Goal: Information Seeking & Learning: Learn about a topic

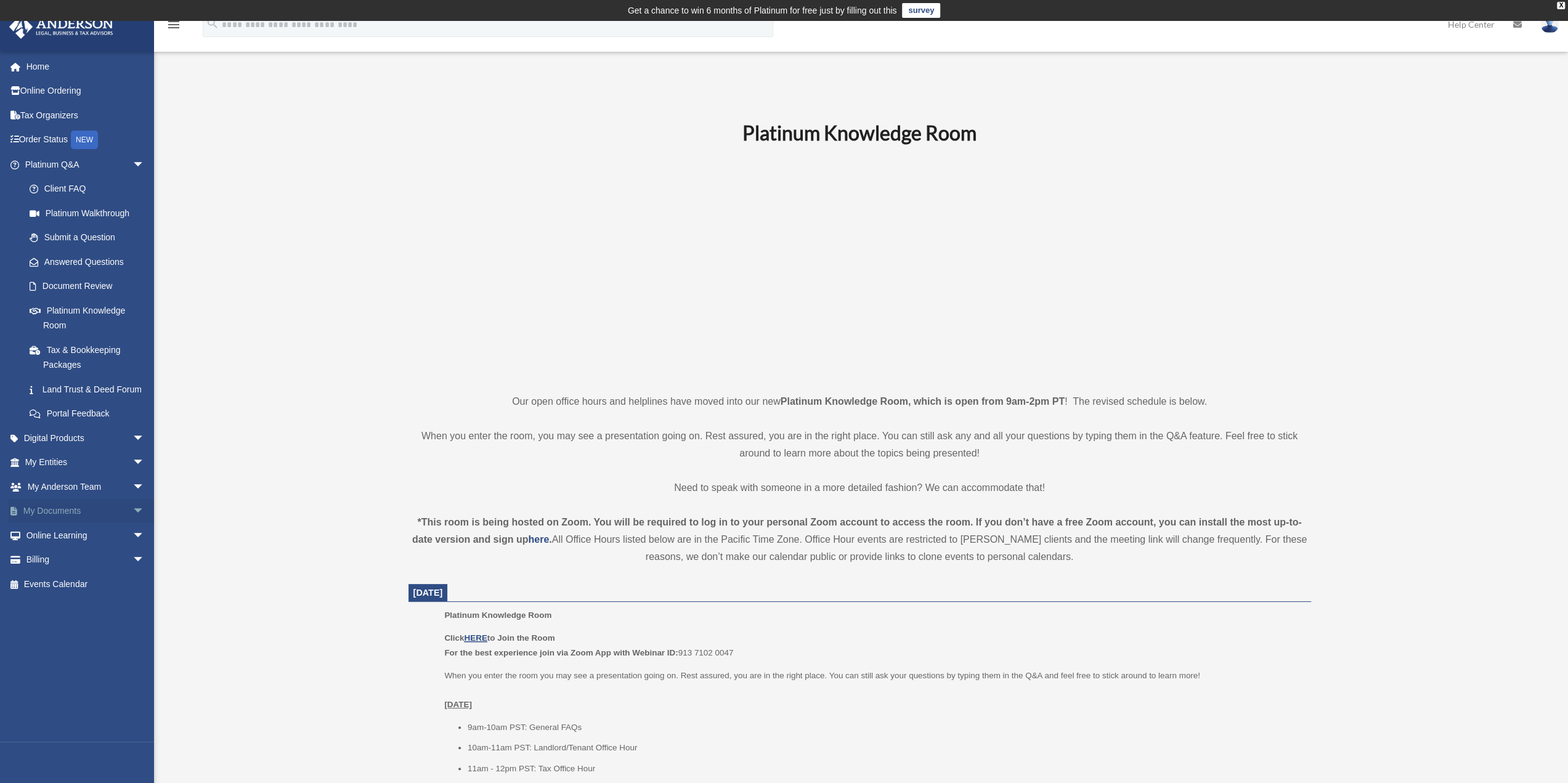
click at [133, 524] on span "arrow_drop_down" at bounding box center [145, 511] width 24 height 25
click at [49, 547] on link "Box" at bounding box center [90, 535] width 146 height 24
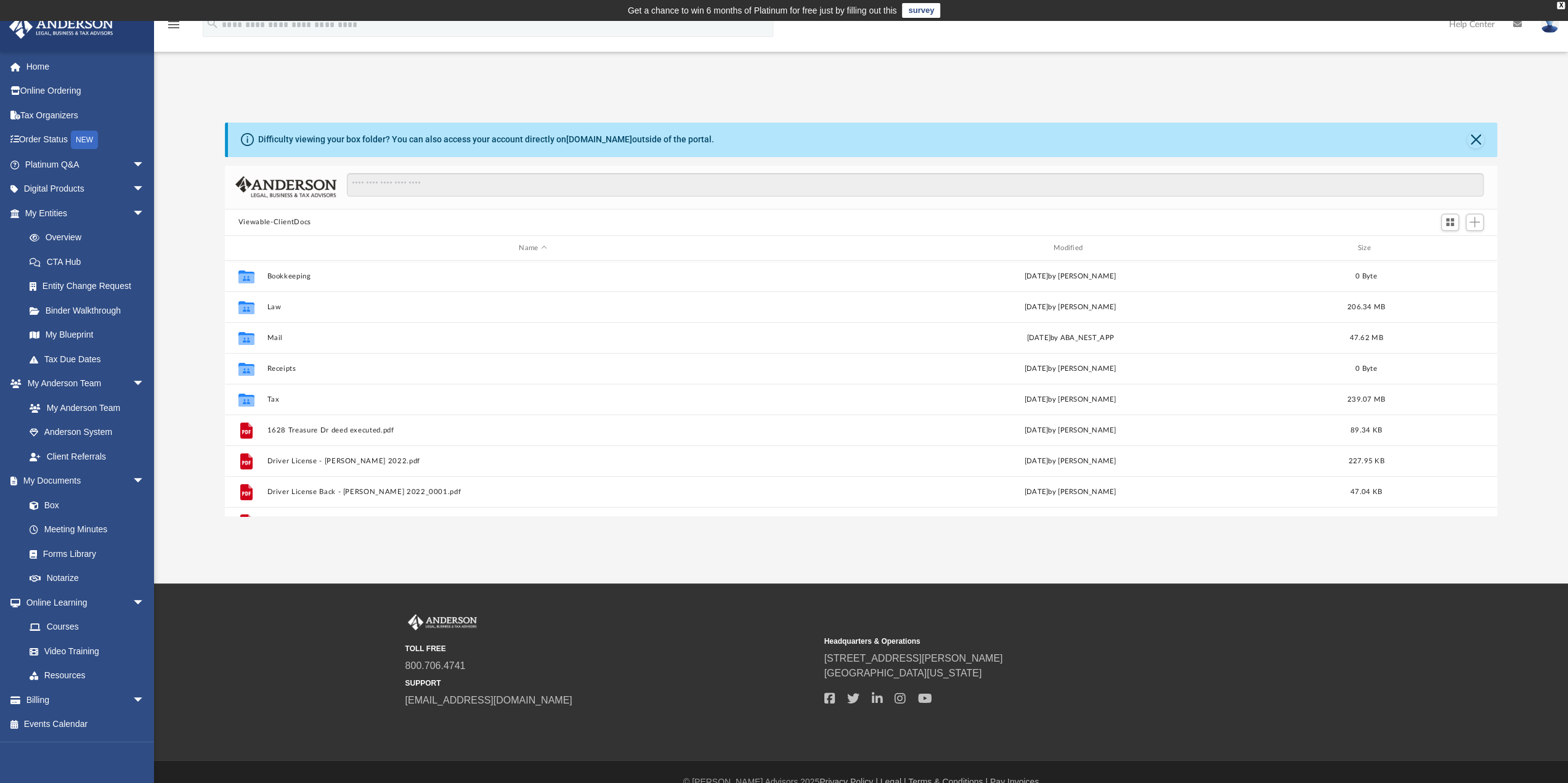
scroll to position [271, 1263]
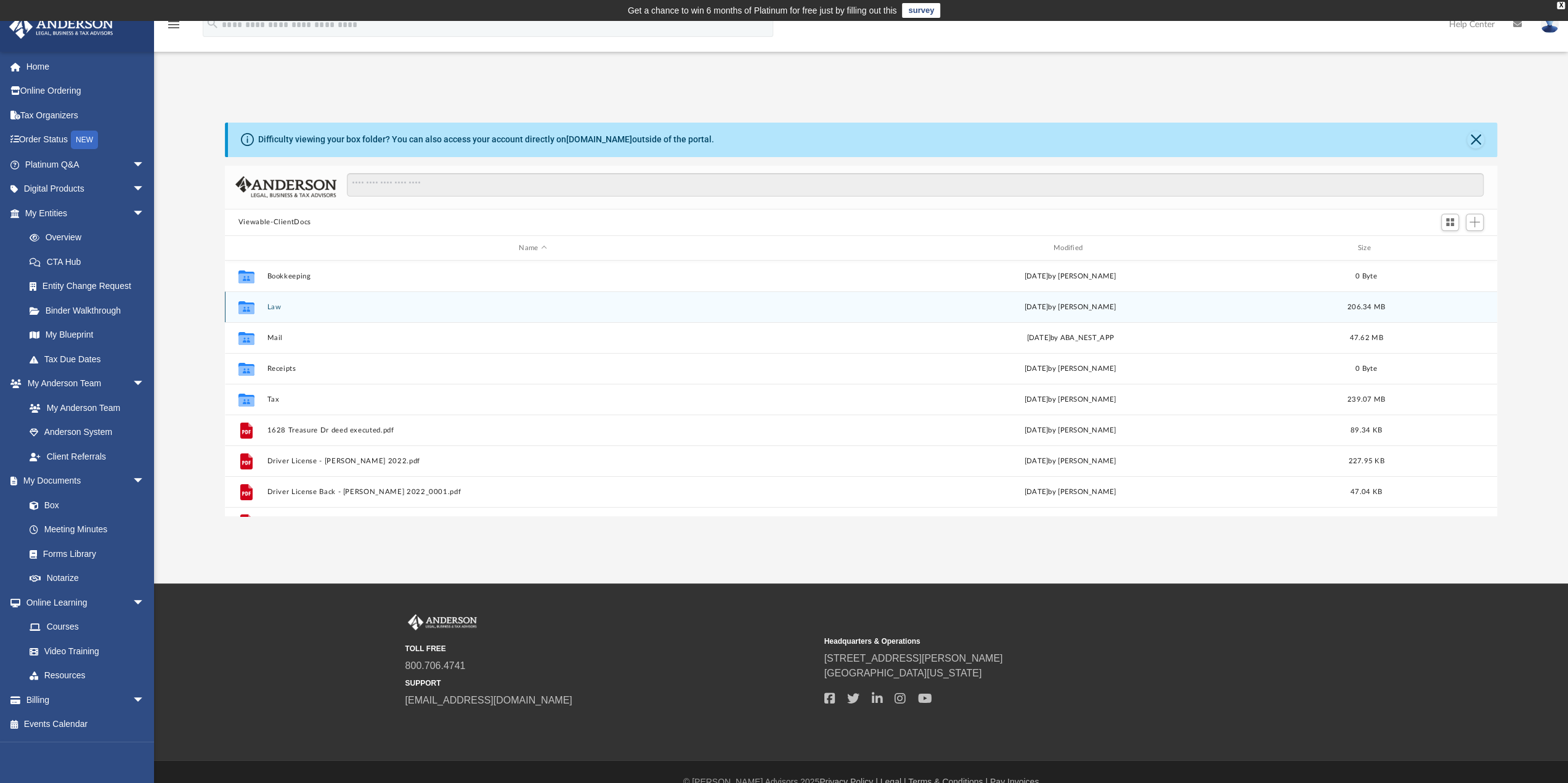
click at [270, 306] on button "Law" at bounding box center [532, 307] width 531 height 8
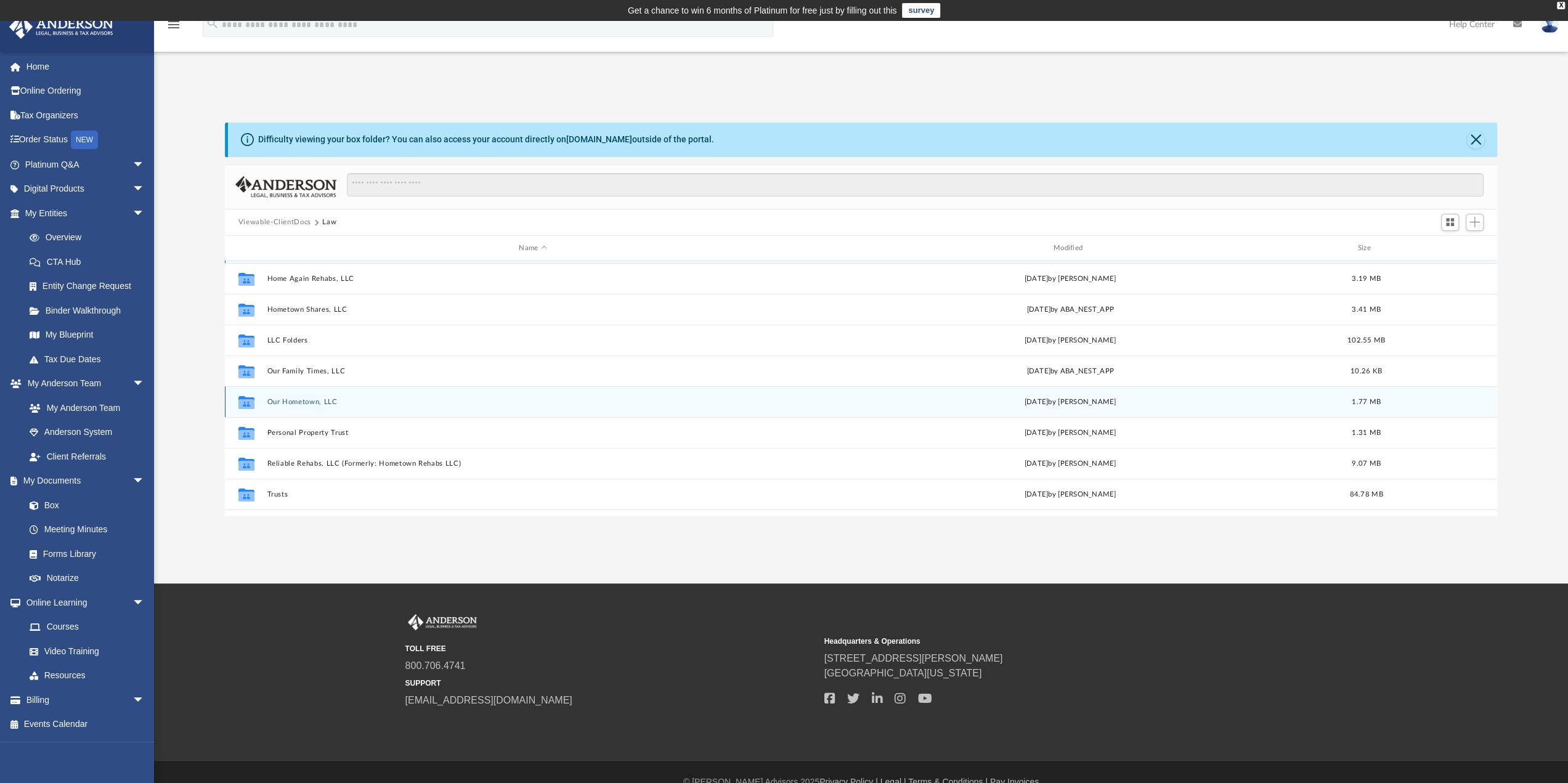
scroll to position [52, 0]
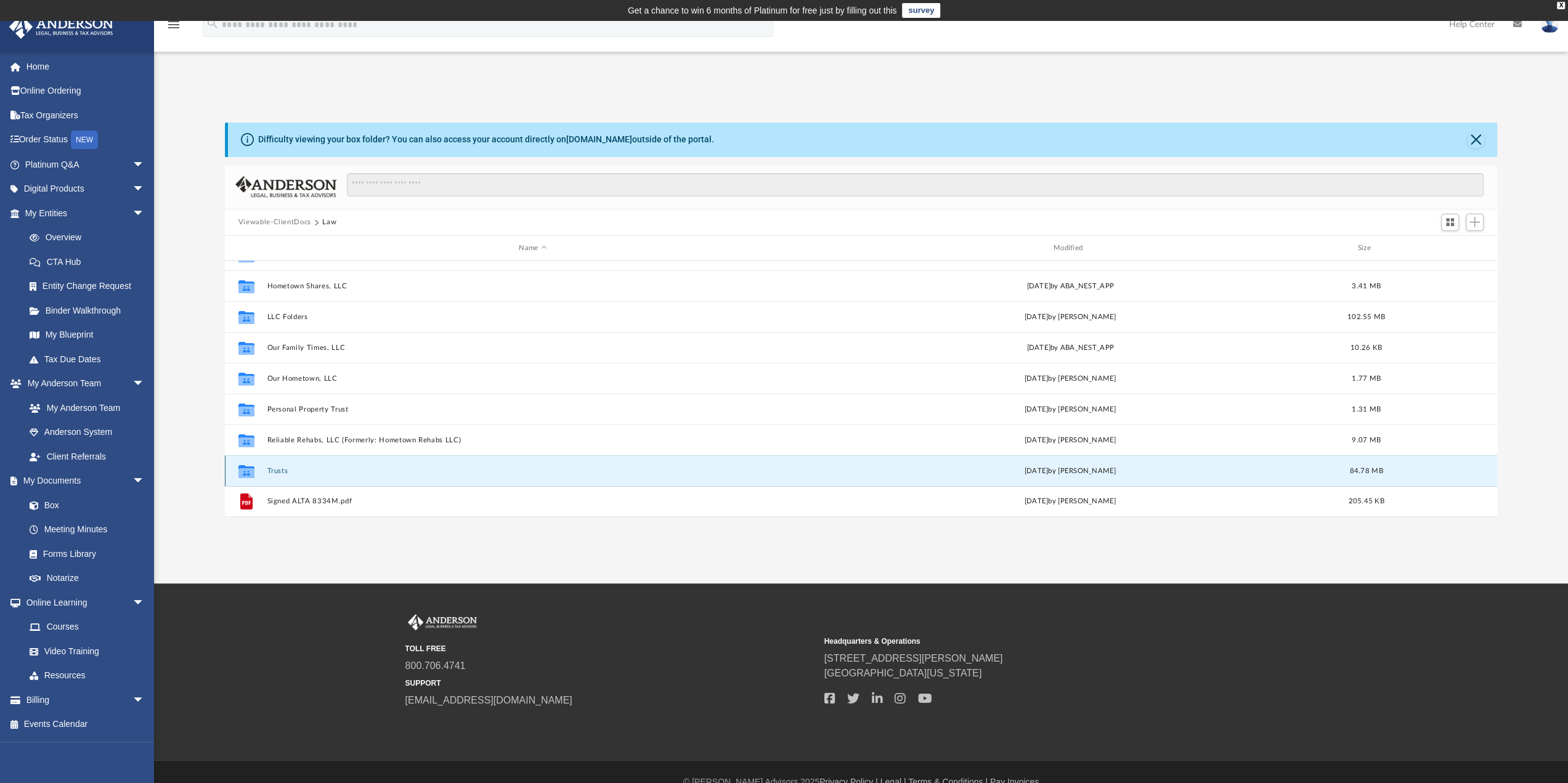
click at [273, 473] on button "Trusts" at bounding box center [532, 471] width 531 height 8
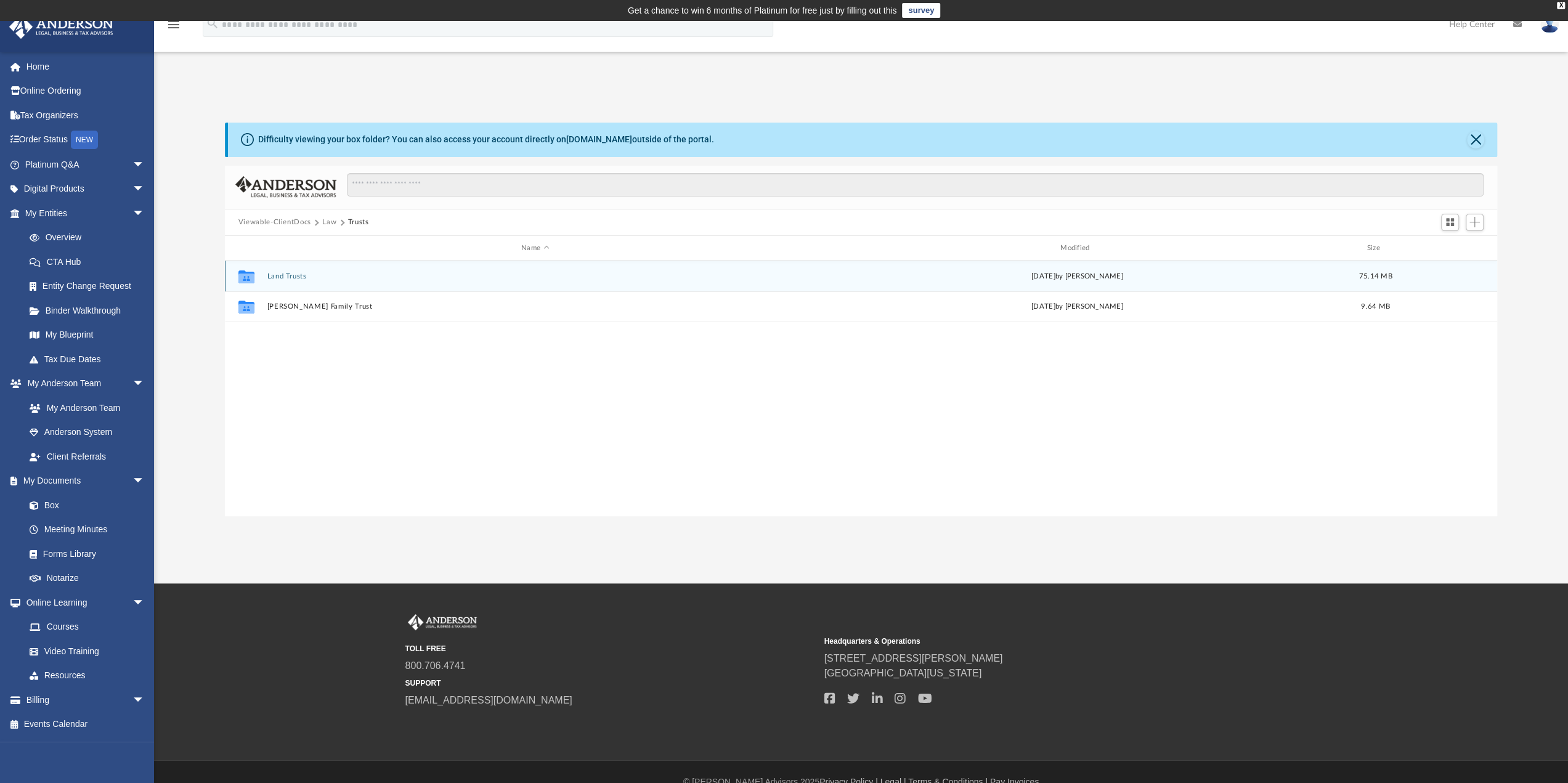
scroll to position [0, 0]
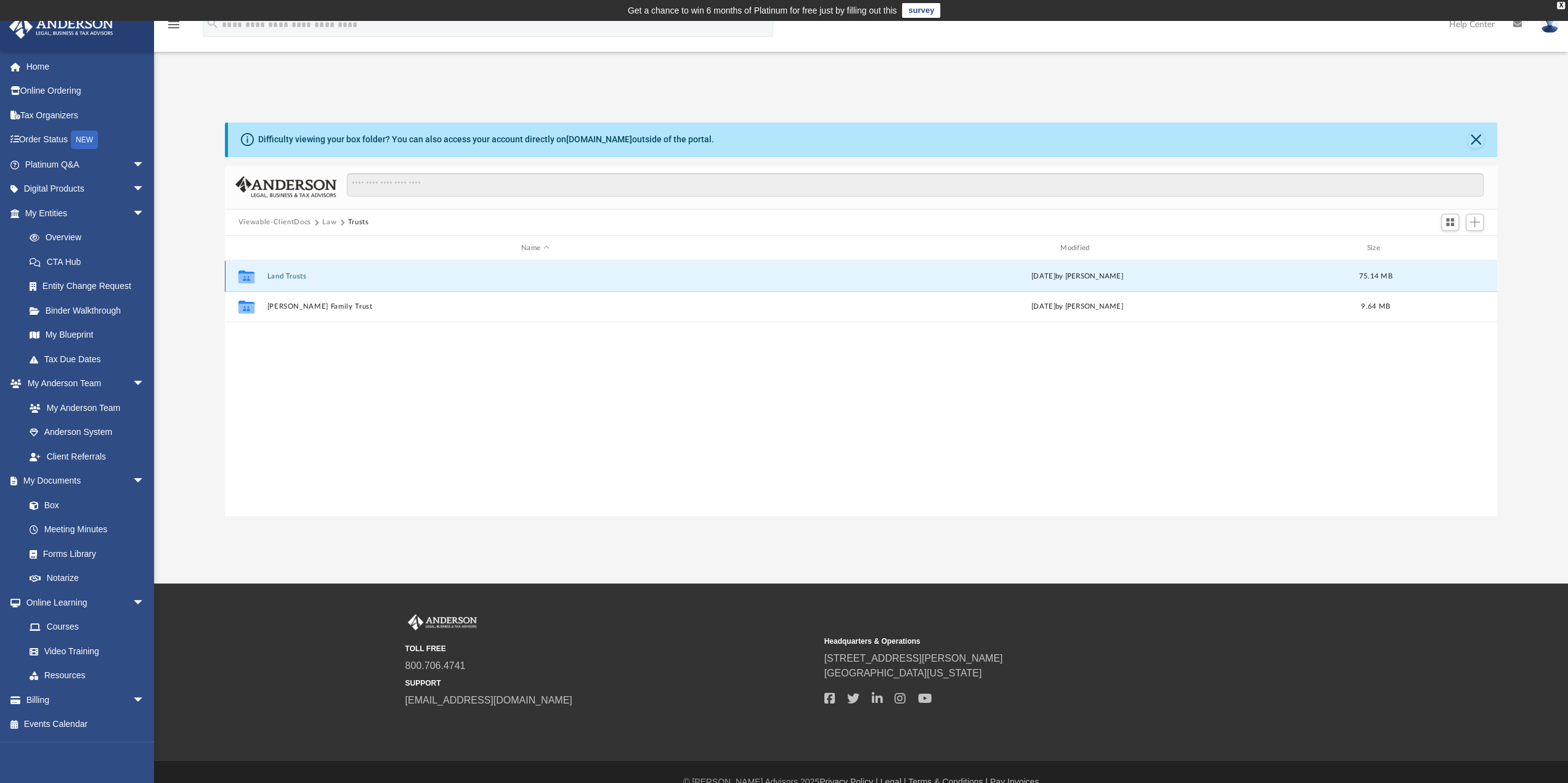
click at [287, 272] on button "Land Trusts" at bounding box center [535, 276] width 537 height 8
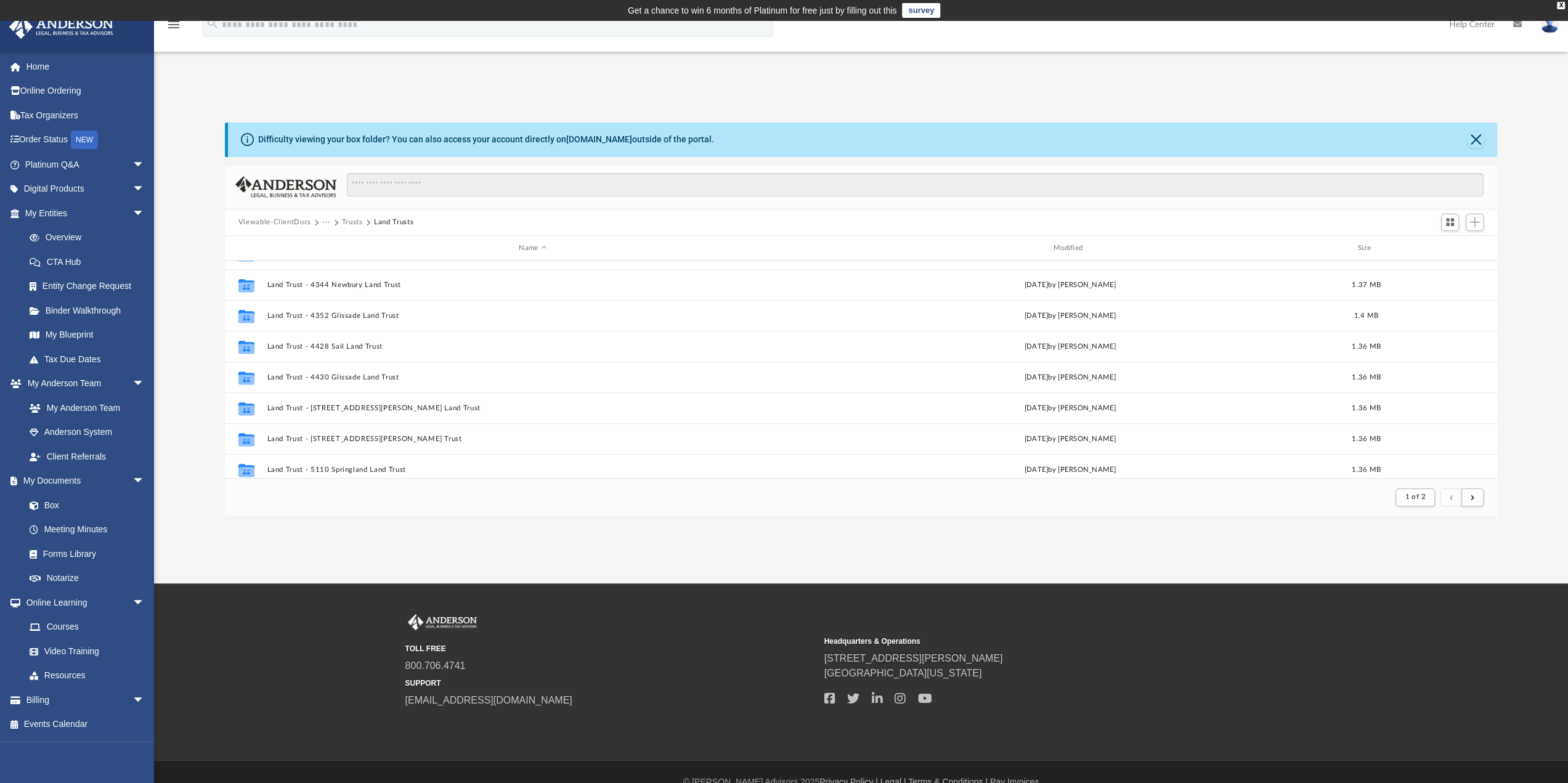
scroll to position [1322, 0]
click at [1473, 497] on span "submit" at bounding box center [1473, 497] width 4 height 7
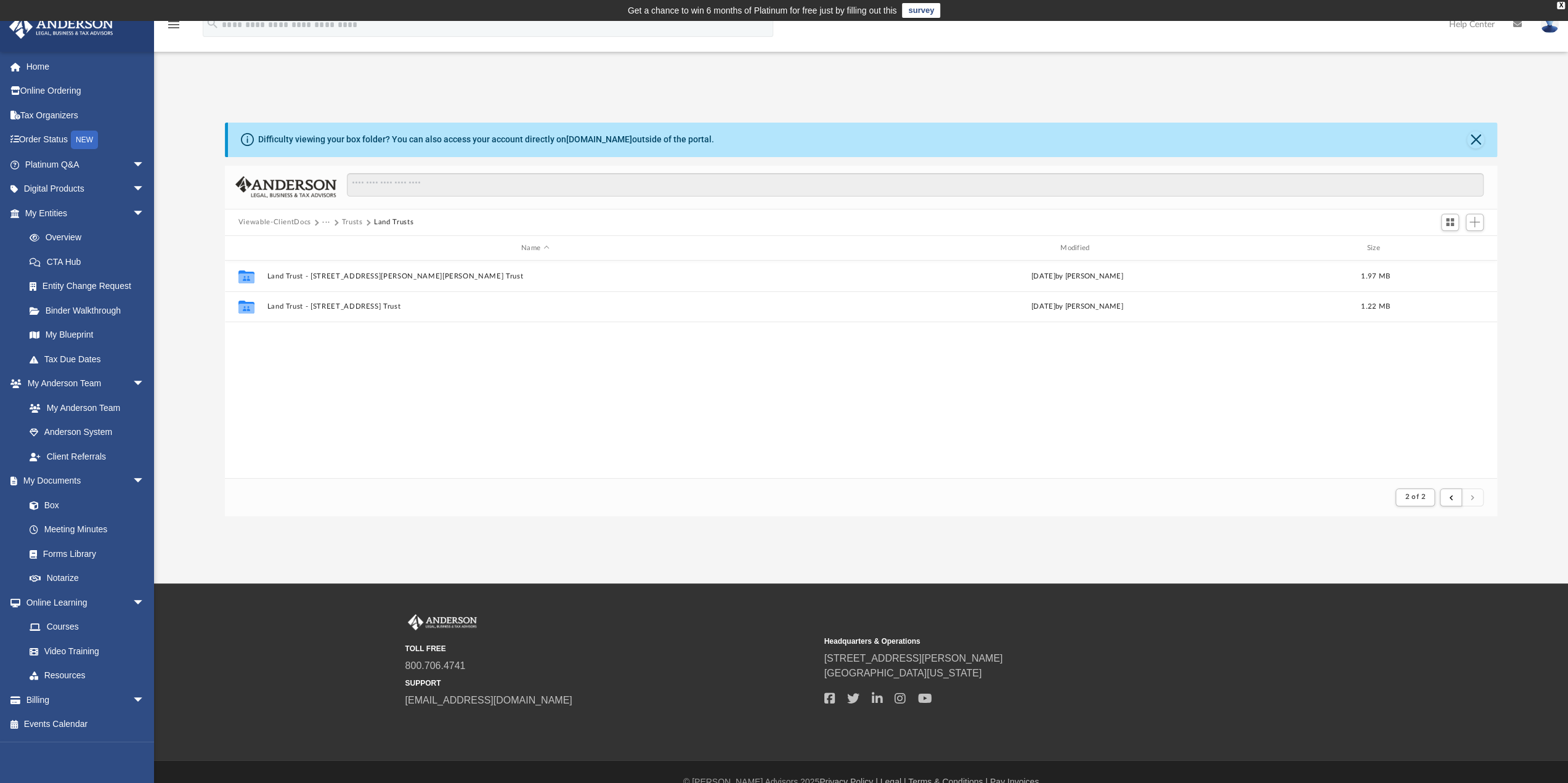
scroll to position [0, 0]
click at [133, 165] on span "arrow_drop_down" at bounding box center [145, 165] width 24 height 25
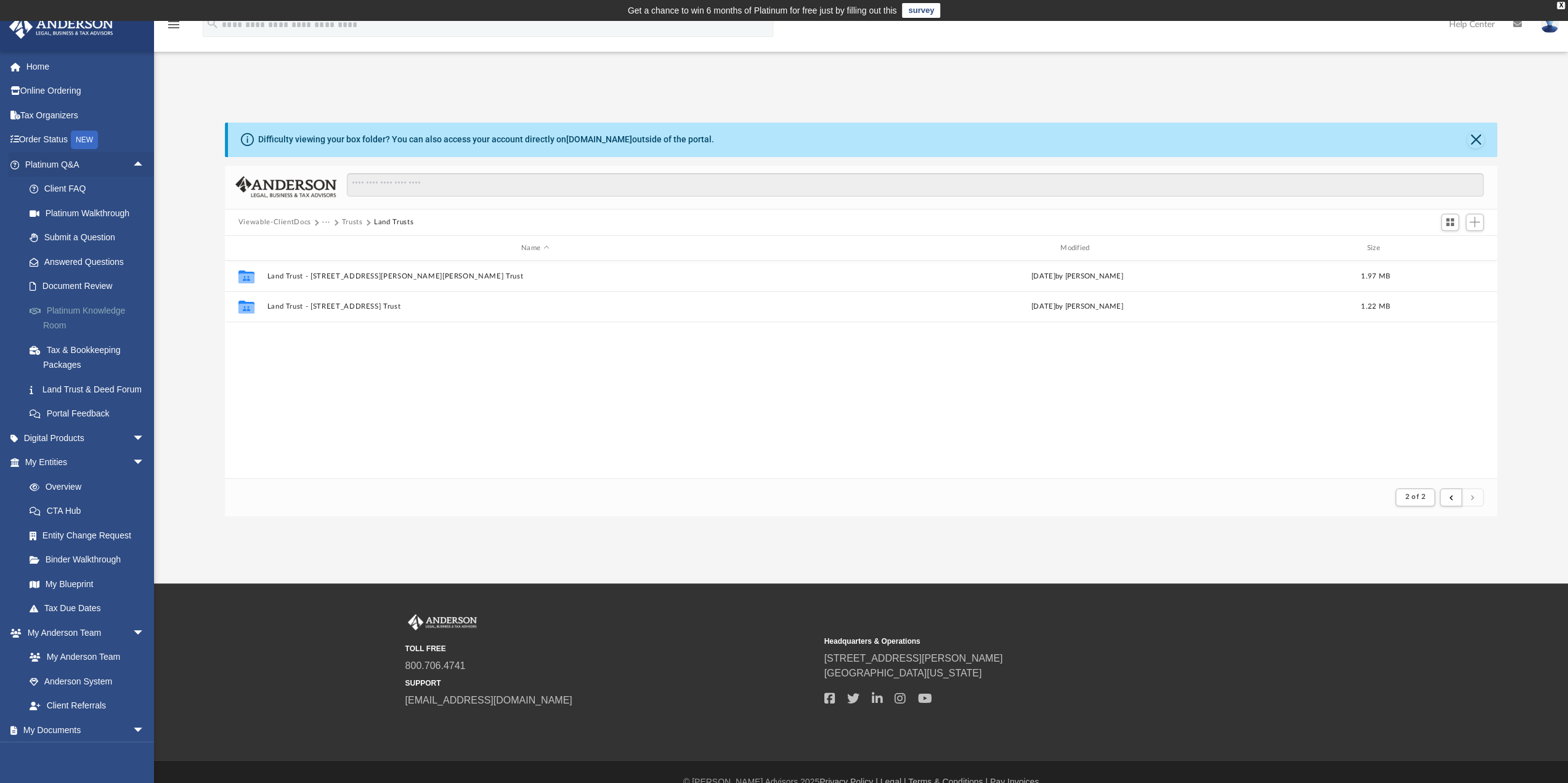
click at [84, 306] on link "Platinum Knowledge Room" at bounding box center [90, 318] width 146 height 39
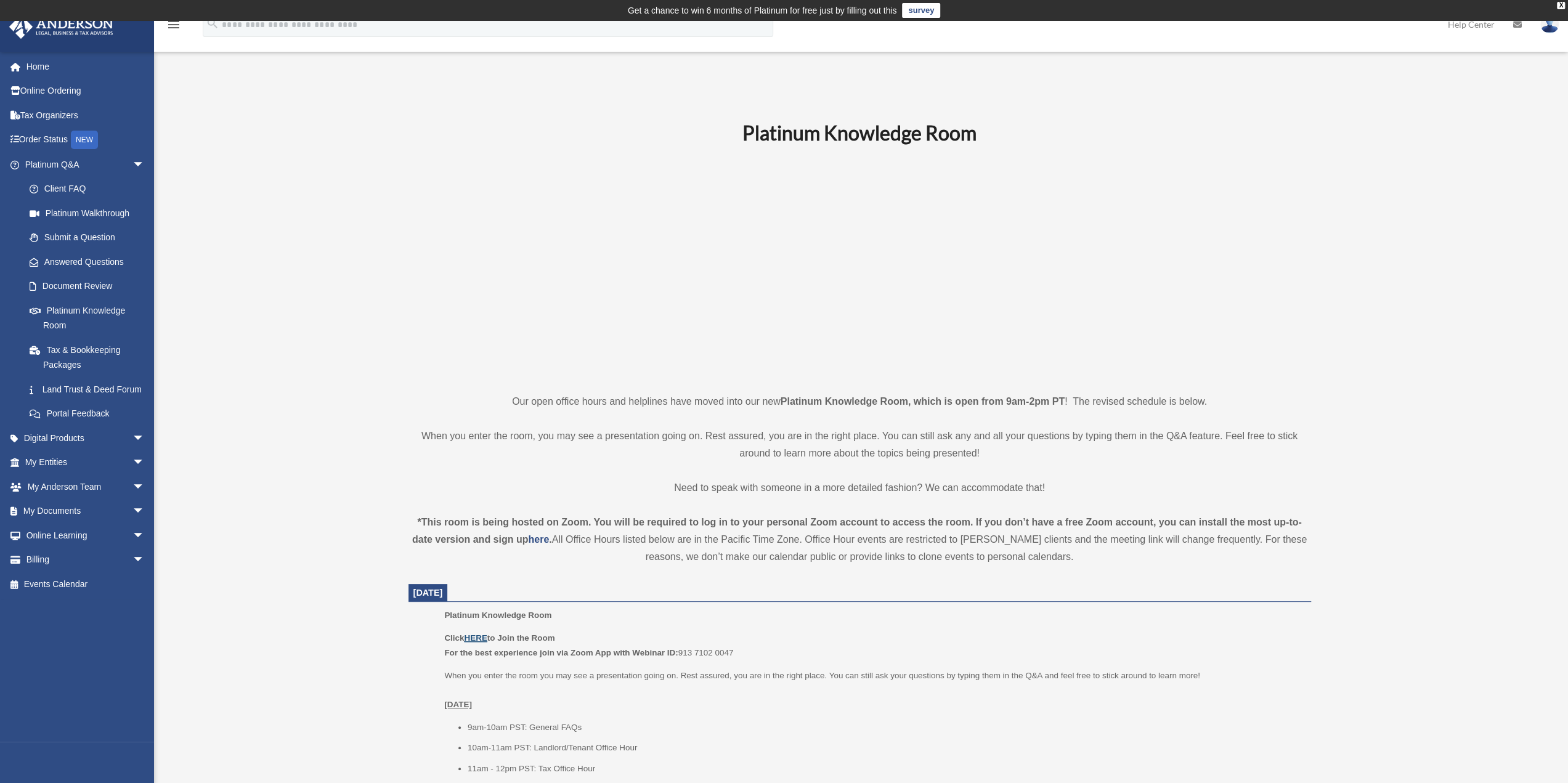
click at [478, 639] on u "HERE" at bounding box center [475, 637] width 23 height 9
click at [133, 499] on span "arrow_drop_down" at bounding box center [145, 486] width 24 height 25
click at [133, 597] on span "arrow_drop_down" at bounding box center [145, 584] width 24 height 25
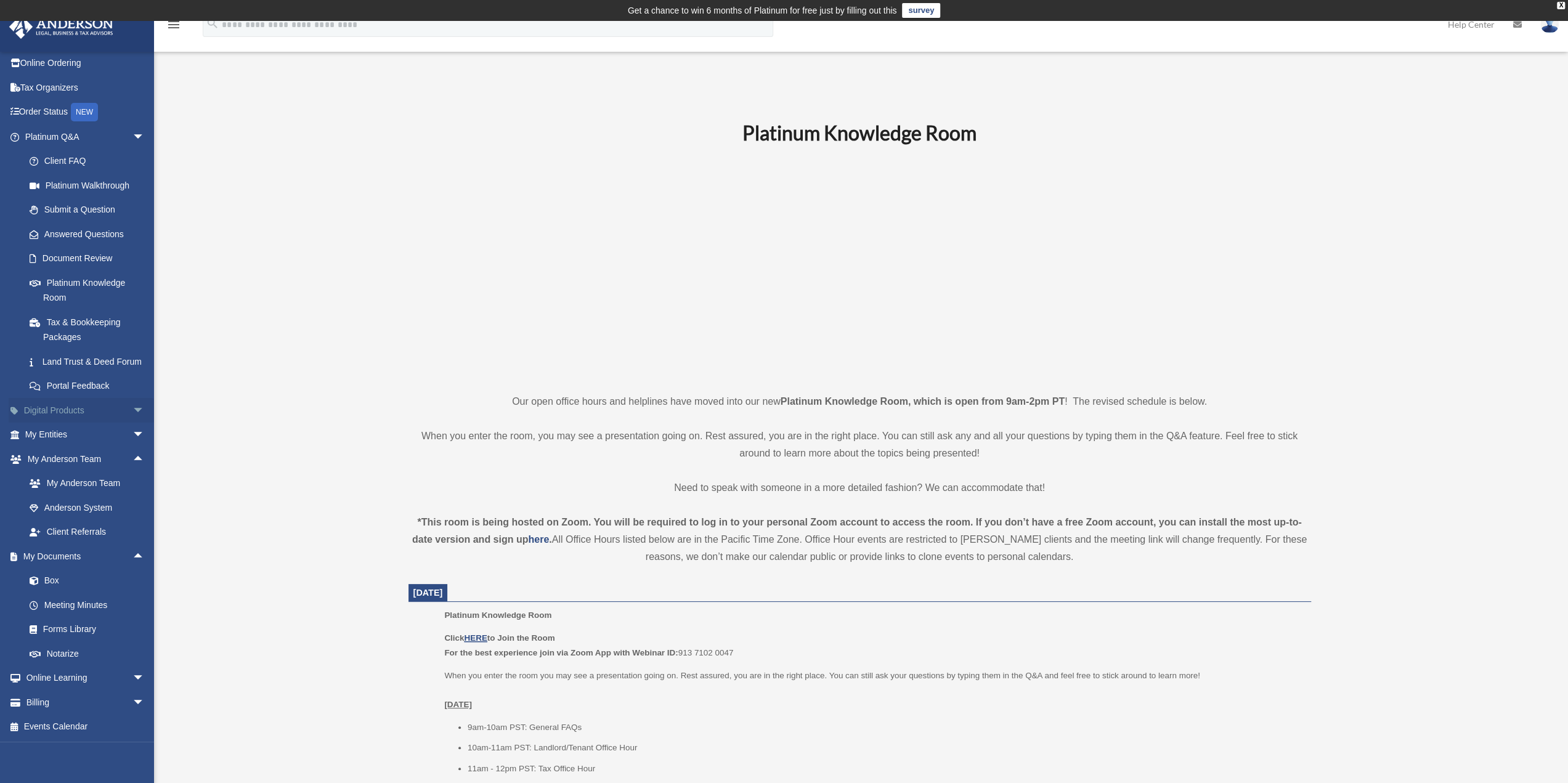
scroll to position [42, 0]
click at [133, 432] on span "arrow_drop_down" at bounding box center [145, 435] width 24 height 25
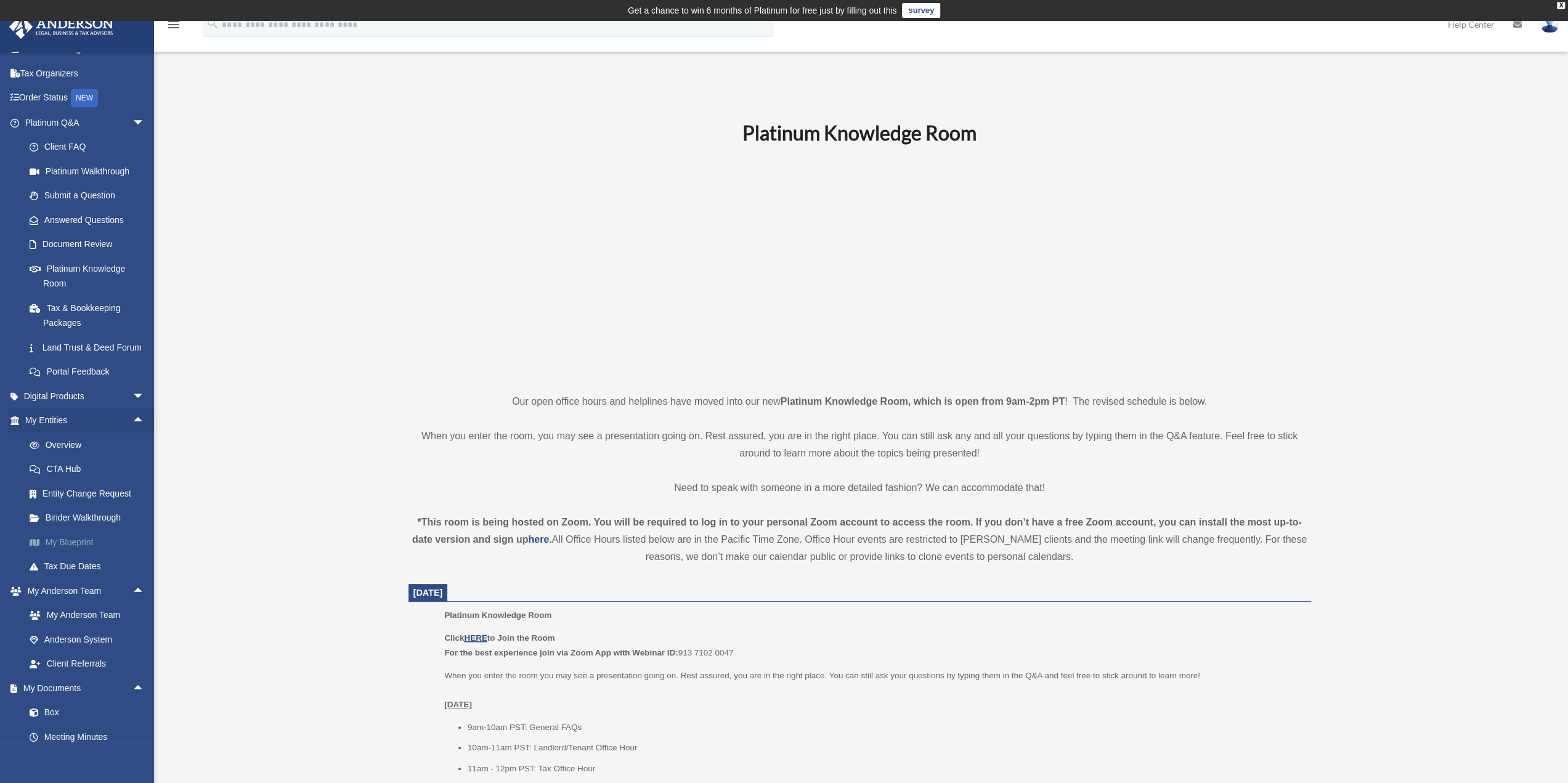
click at [69, 554] on link "My Blueprint" at bounding box center [90, 542] width 146 height 24
